Goal: Transaction & Acquisition: Subscribe to service/newsletter

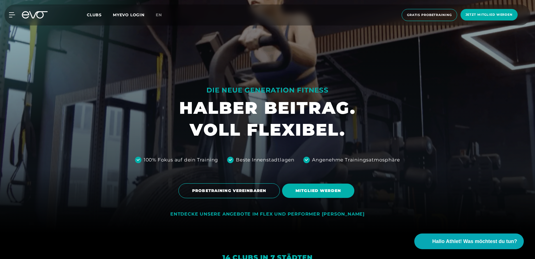
scroll to position [56, 0]
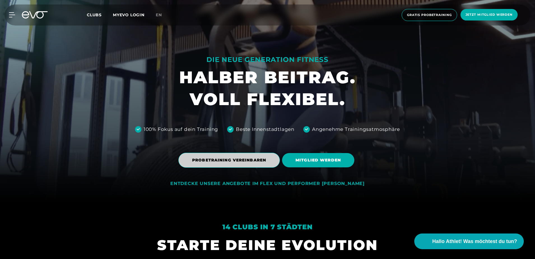
click at [235, 162] on span "PROBETRAINING VEREINBAREN" at bounding box center [229, 160] width 74 height 6
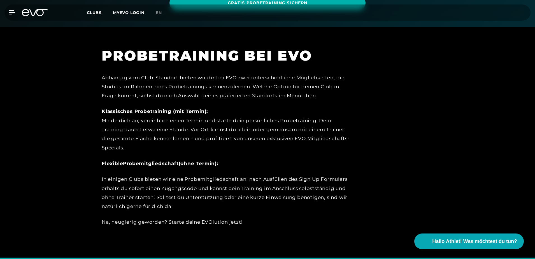
scroll to position [96, 0]
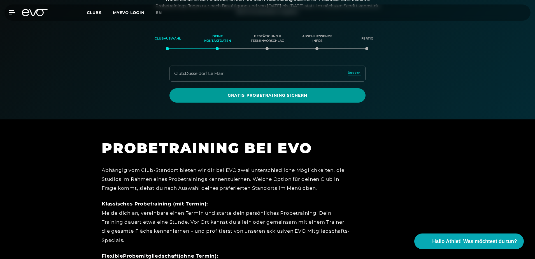
click at [255, 95] on span "Gratis Probetraining sichern" at bounding box center [267, 96] width 169 height 6
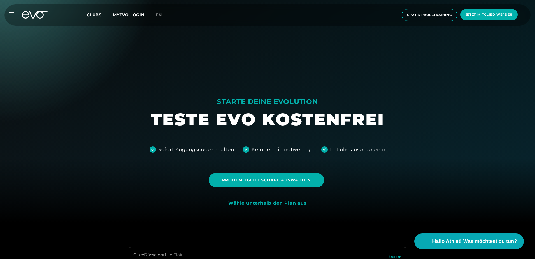
scroll to position [56, 0]
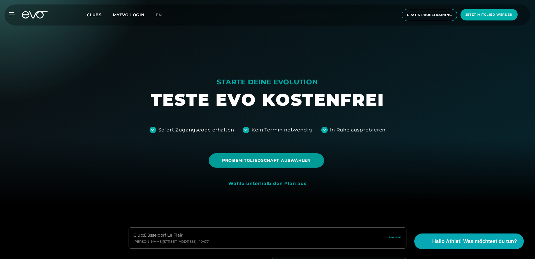
click at [260, 161] on span "Probemitgliedschaft auswählen" at bounding box center [266, 161] width 88 height 6
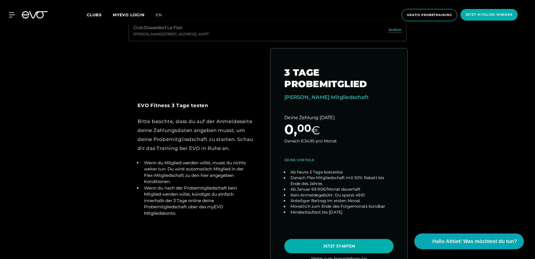
click at [325, 248] on link "choose plan" at bounding box center [339, 158] width 137 height 220
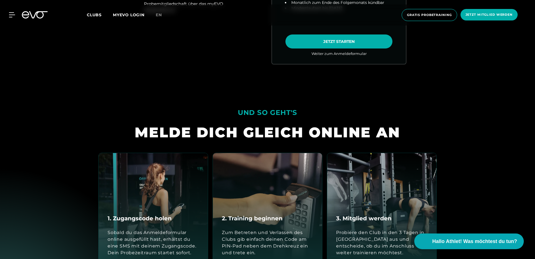
scroll to position [600, 0]
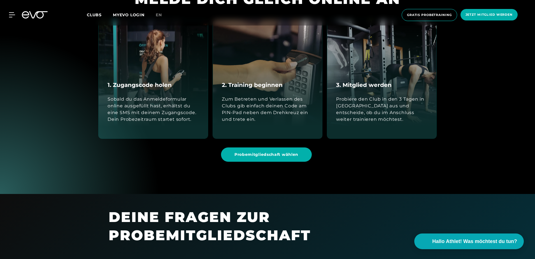
click at [195, 112] on div "Sobald du das Anmeldeformular online ausgefüllt hast, erhältst du eine SMS mit …" at bounding box center [153, 109] width 91 height 27
click at [241, 110] on div "Zum Betreten und Verlassen des Clubs gib einfach deinen Code am PIN-Pad neben d…" at bounding box center [267, 109] width 91 height 27
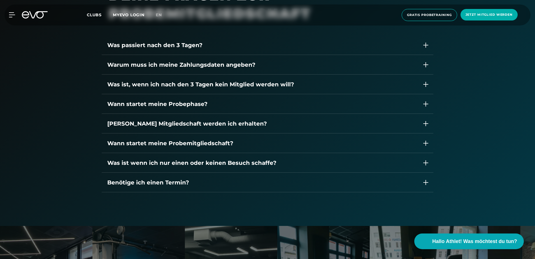
scroll to position [824, 0]
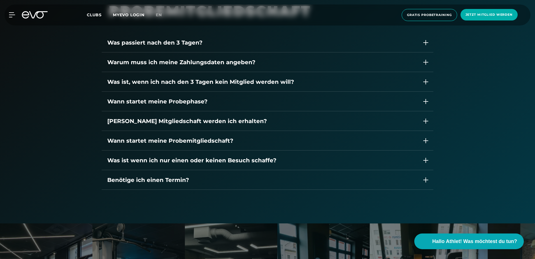
click at [184, 180] on div "Benötige ich einen Termin?" at bounding box center [262, 180] width 310 height 8
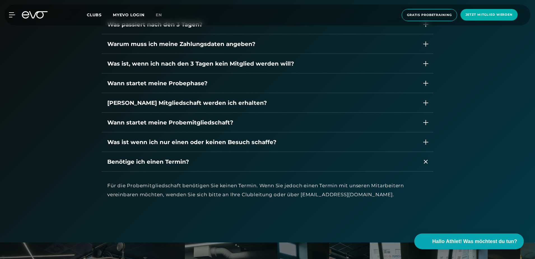
scroll to position [852, 0]
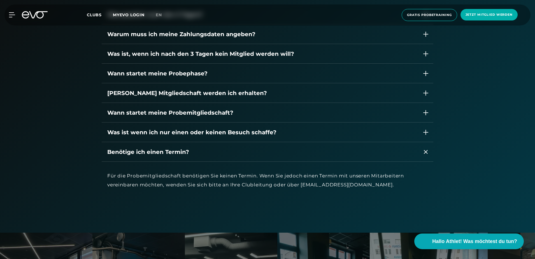
click at [229, 158] on div "Benötige ich einen Termin?" at bounding box center [268, 152] width 332 height 20
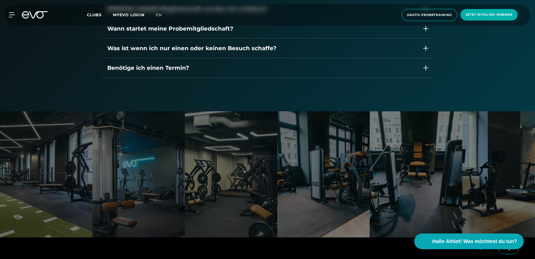
scroll to position [964, 0]
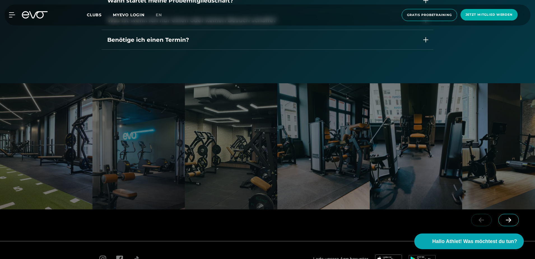
click at [222, 133] on div at bounding box center [231, 146] width 93 height 126
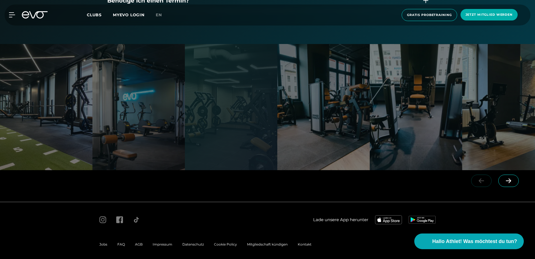
scroll to position [1007, 0]
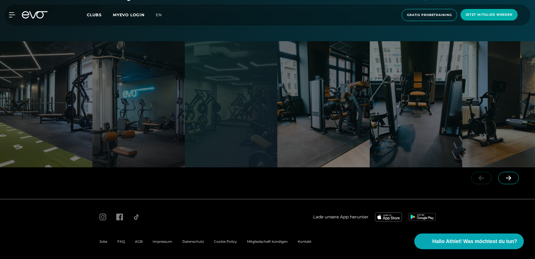
click at [513, 178] on icon at bounding box center [509, 177] width 10 height 5
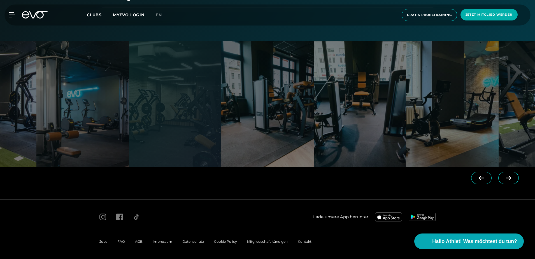
click at [512, 177] on icon at bounding box center [509, 177] width 10 height 5
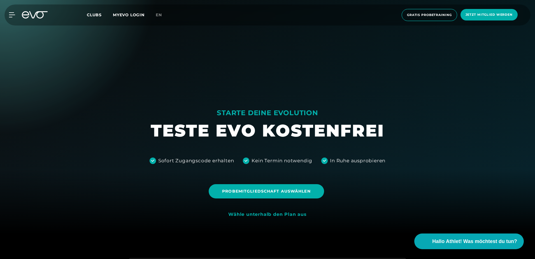
scroll to position [0, 0]
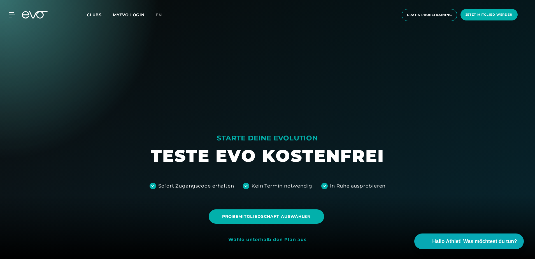
click at [101, 15] on span "Clubs" at bounding box center [94, 14] width 15 height 5
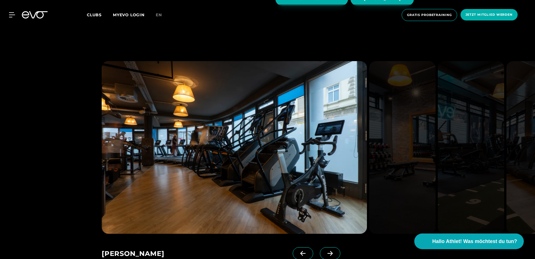
scroll to position [364, 0]
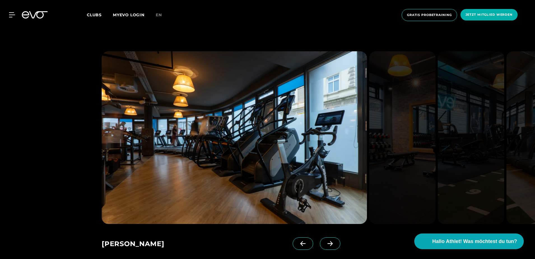
click at [325, 245] on icon at bounding box center [330, 243] width 10 height 5
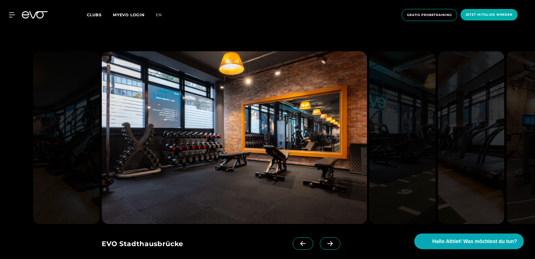
click at [325, 245] on icon at bounding box center [330, 243] width 10 height 5
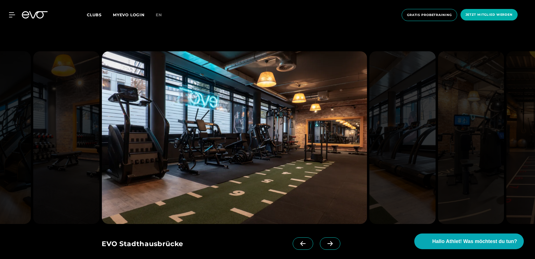
click at [325, 245] on icon at bounding box center [330, 243] width 10 height 5
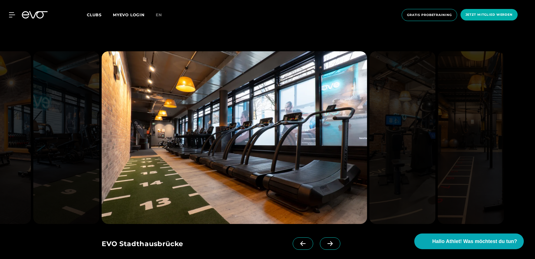
click at [325, 245] on icon at bounding box center [330, 243] width 10 height 5
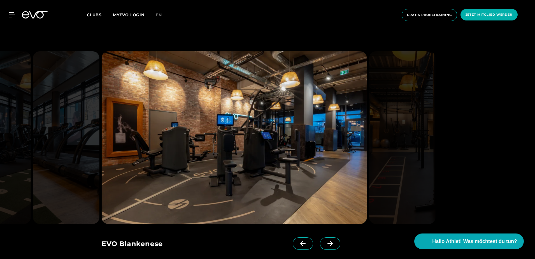
click at [325, 245] on icon at bounding box center [330, 243] width 10 height 5
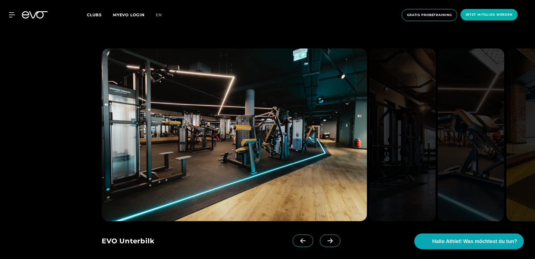
scroll to position [1121, 0]
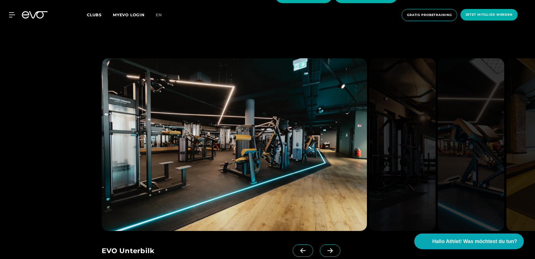
click at [325, 248] on icon at bounding box center [330, 250] width 10 height 5
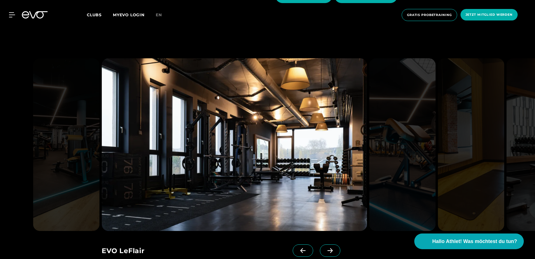
click at [325, 248] on icon at bounding box center [330, 250] width 10 height 5
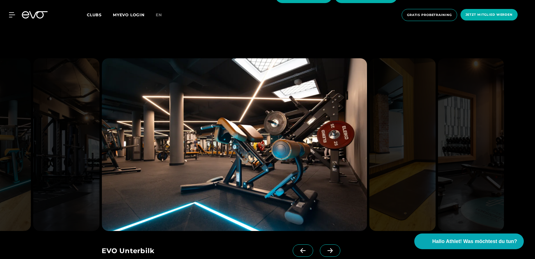
click at [325, 248] on icon at bounding box center [330, 250] width 10 height 5
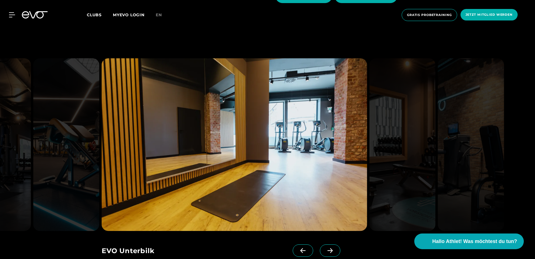
click at [325, 248] on icon at bounding box center [330, 250] width 10 height 5
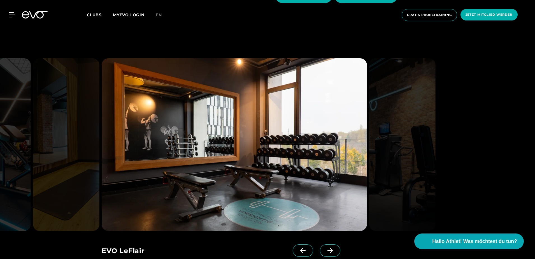
click at [325, 248] on icon at bounding box center [330, 250] width 10 height 5
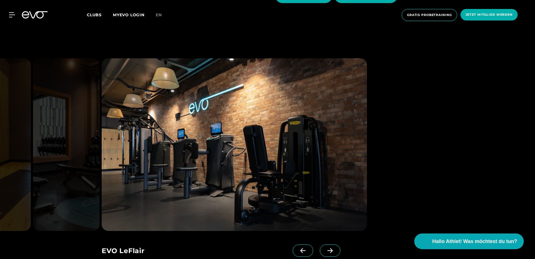
click at [325, 248] on icon at bounding box center [330, 250] width 10 height 5
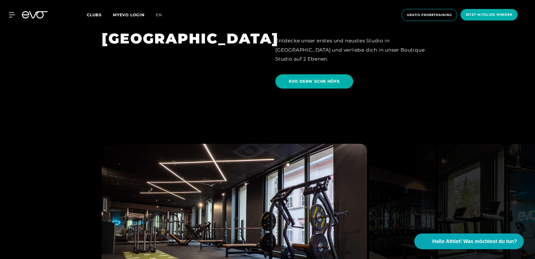
scroll to position [1486, 0]
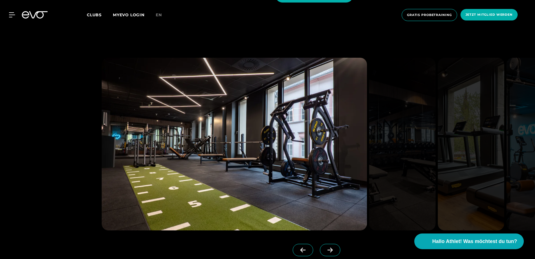
click at [325, 248] on icon at bounding box center [330, 250] width 10 height 5
